Goal: Transaction & Acquisition: Purchase product/service

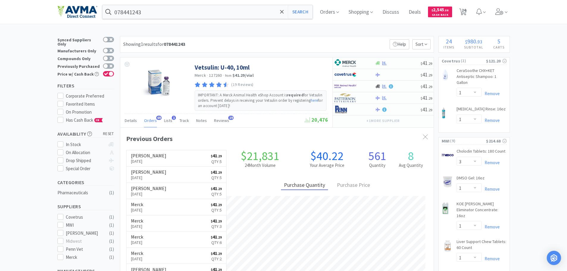
select select "1"
select select "3"
select select "1"
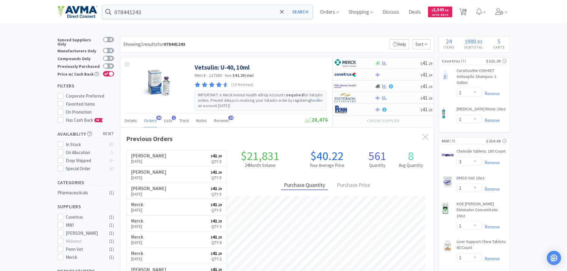
select select "1"
select select "2"
select select "1"
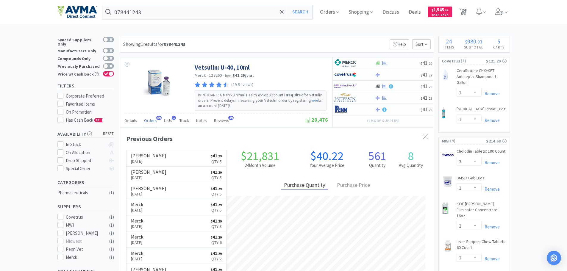
select select "1"
select select "2"
select select "3"
select select "11"
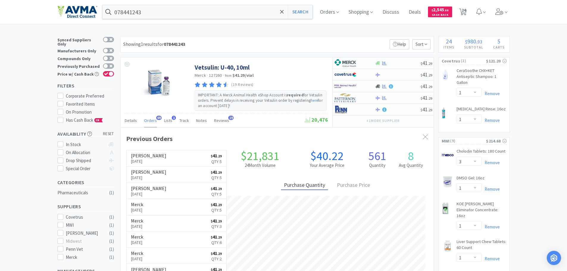
select select "1"
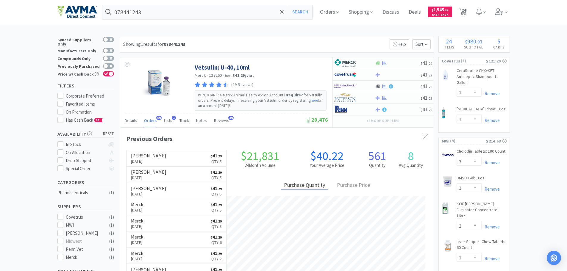
select select "5"
select select "2"
select select "1"
